Goal: Find specific page/section: Find specific page/section

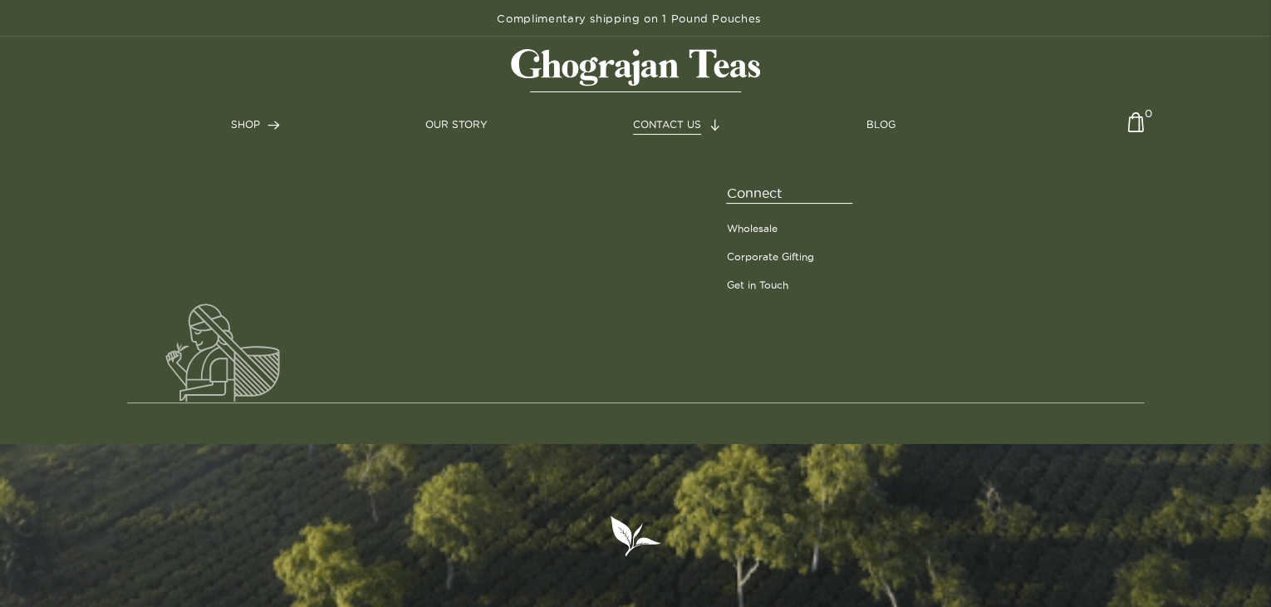
click at [661, 127] on span "CONTACT US" at bounding box center [667, 124] width 68 height 11
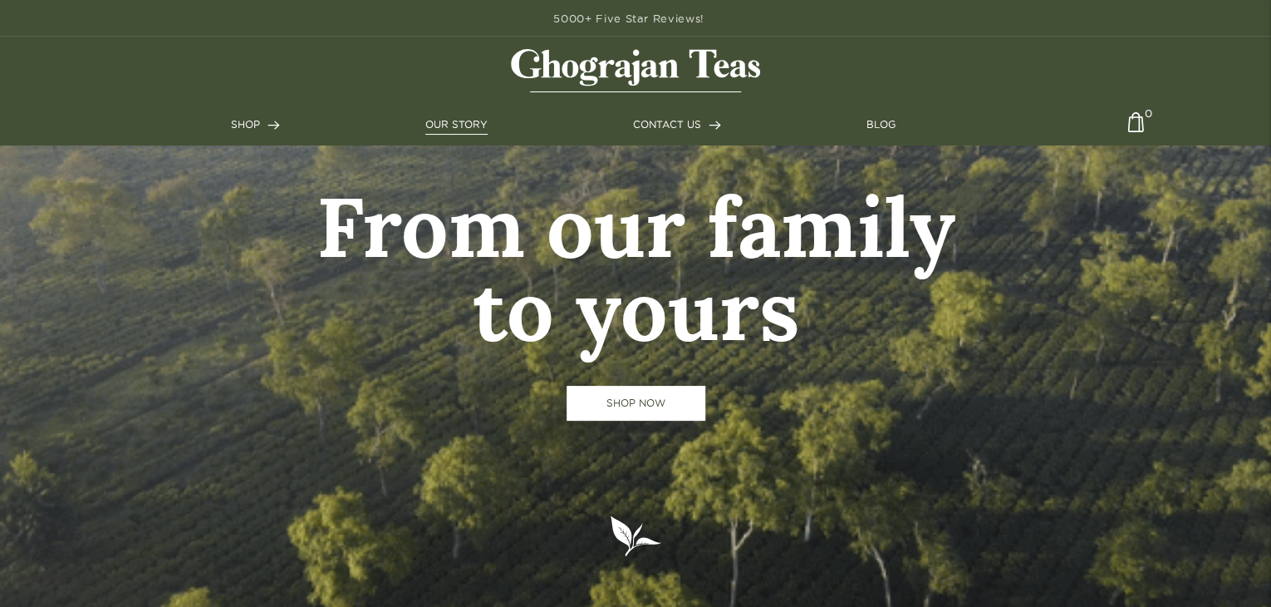
click at [459, 128] on link "OUR STORY" at bounding box center [456, 124] width 62 height 15
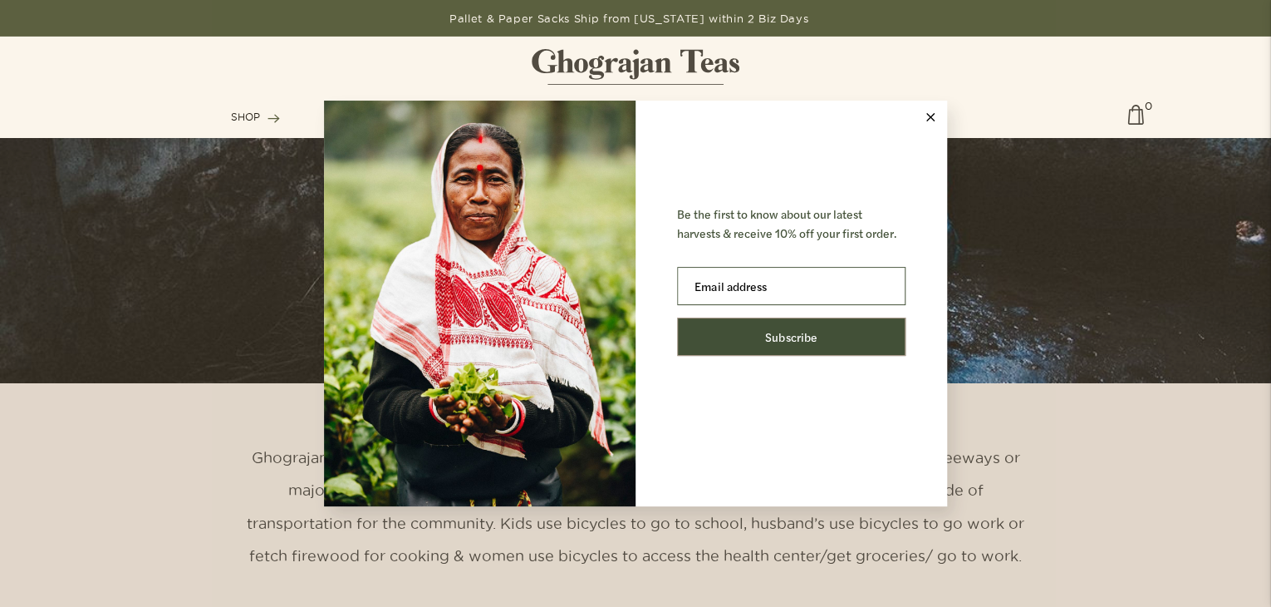
scroll to position [2721, 0]
click at [929, 120] on icon at bounding box center [931, 117] width 8 height 8
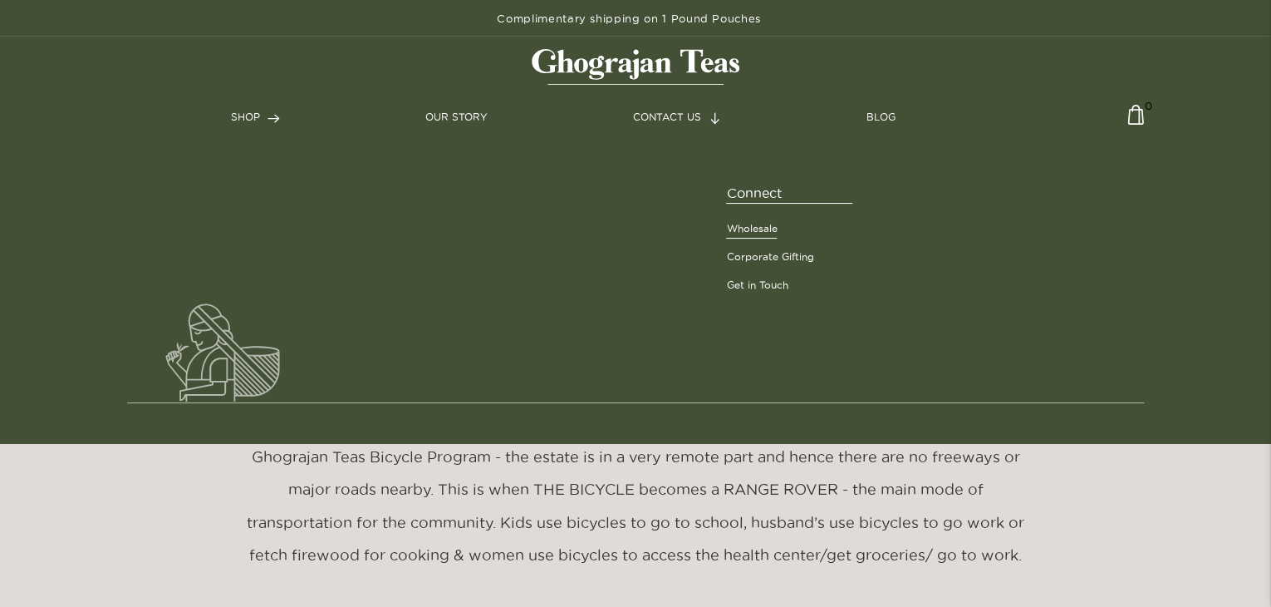
click at [759, 231] on link "Wholesale" at bounding box center [751, 228] width 51 height 15
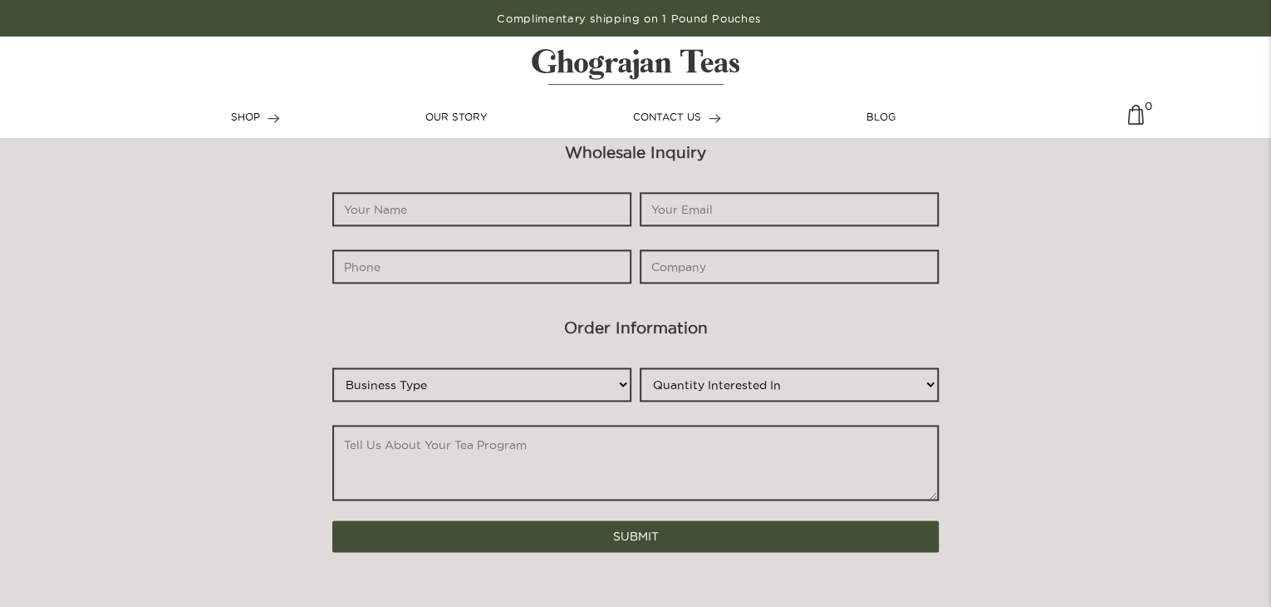
scroll to position [932, 0]
